Goal: Task Accomplishment & Management: Manage account settings

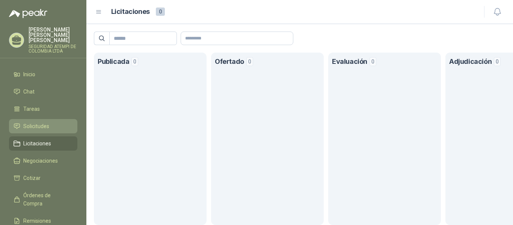
click at [38, 122] on span "Solicitudes" at bounding box center [36, 126] width 26 height 8
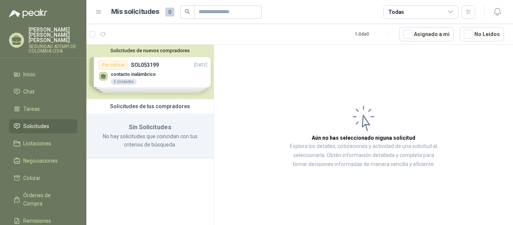
click at [173, 74] on div "Solicitudes de nuevos compradores Por cotizar SOL053199 [DATE] contacto inalámb…" at bounding box center [149, 72] width 127 height 54
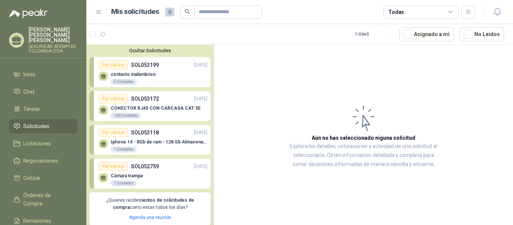
click at [158, 50] on button "Ocultar Solicitudes" at bounding box center [149, 51] width 121 height 6
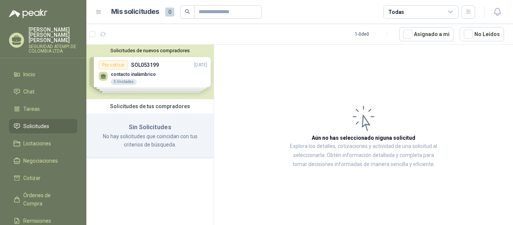
click at [181, 74] on div "Solicitudes de nuevos compradores Por cotizar SOL053199 [DATE] contacto inalámb…" at bounding box center [149, 72] width 127 height 54
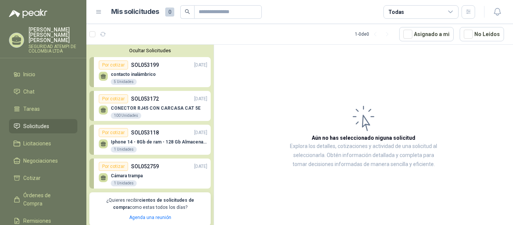
click at [142, 67] on p "SOL053199" at bounding box center [145, 65] width 28 height 8
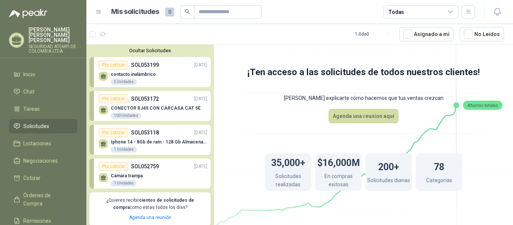
click at [115, 66] on div "Por cotizar" at bounding box center [113, 65] width 29 height 9
click at [160, 76] on div "contacto inalámbrico 5 Unidades" at bounding box center [153, 78] width 109 height 16
click at [154, 65] on p "SOL053199" at bounding box center [145, 65] width 28 height 8
click at [149, 51] on button "Ocultar Solicitudes" at bounding box center [149, 51] width 121 height 6
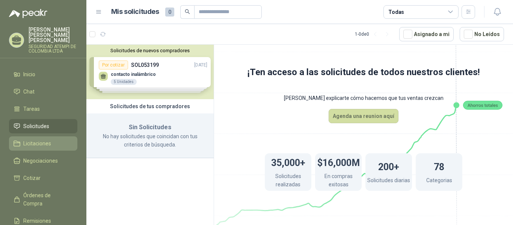
click at [40, 139] on span "Licitaciones" at bounding box center [37, 143] width 28 height 8
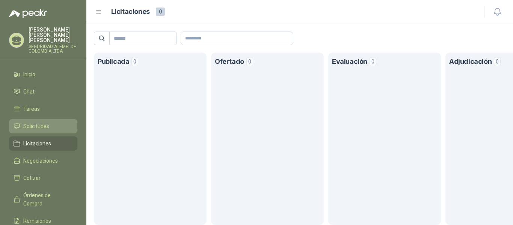
click at [42, 122] on span "Solicitudes" at bounding box center [36, 126] width 26 height 8
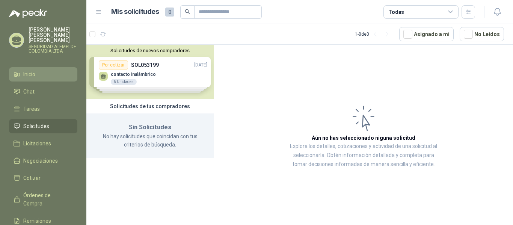
click at [38, 70] on li "Inicio" at bounding box center [43, 74] width 59 height 8
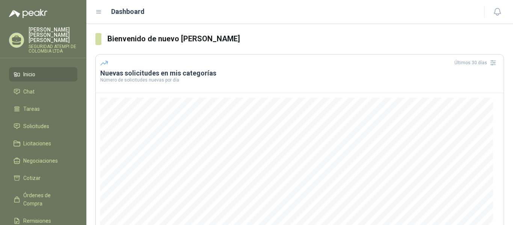
scroll to position [113, 0]
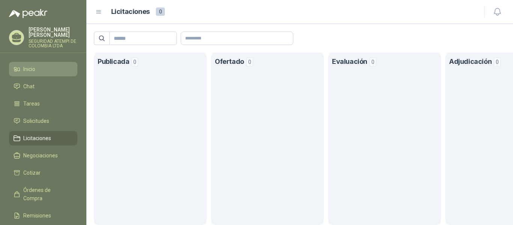
click at [38, 65] on li "Inicio" at bounding box center [43, 69] width 59 height 8
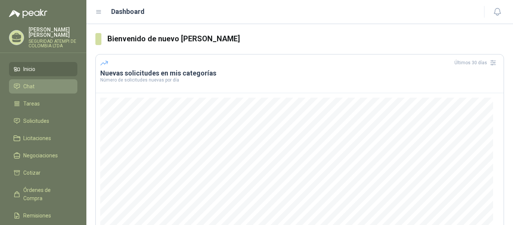
click at [32, 84] on span "Chat" at bounding box center [28, 86] width 11 height 8
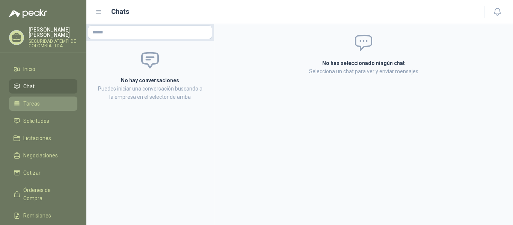
click at [37, 100] on span "Tareas" at bounding box center [31, 104] width 17 height 8
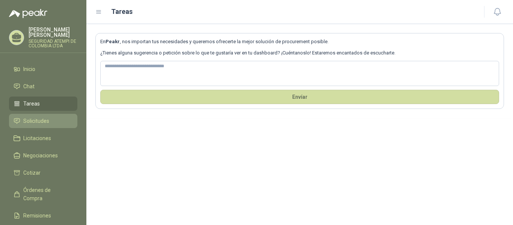
click at [37, 117] on span "Solicitudes" at bounding box center [36, 121] width 26 height 8
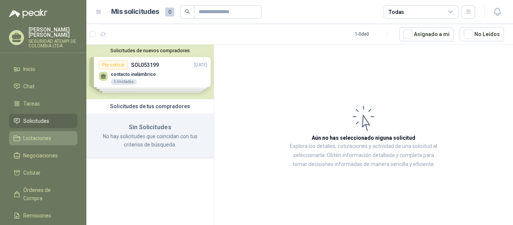
click at [24, 131] on link "Licitaciones" at bounding box center [43, 138] width 68 height 14
